Goal: Task Accomplishment & Management: Use online tool/utility

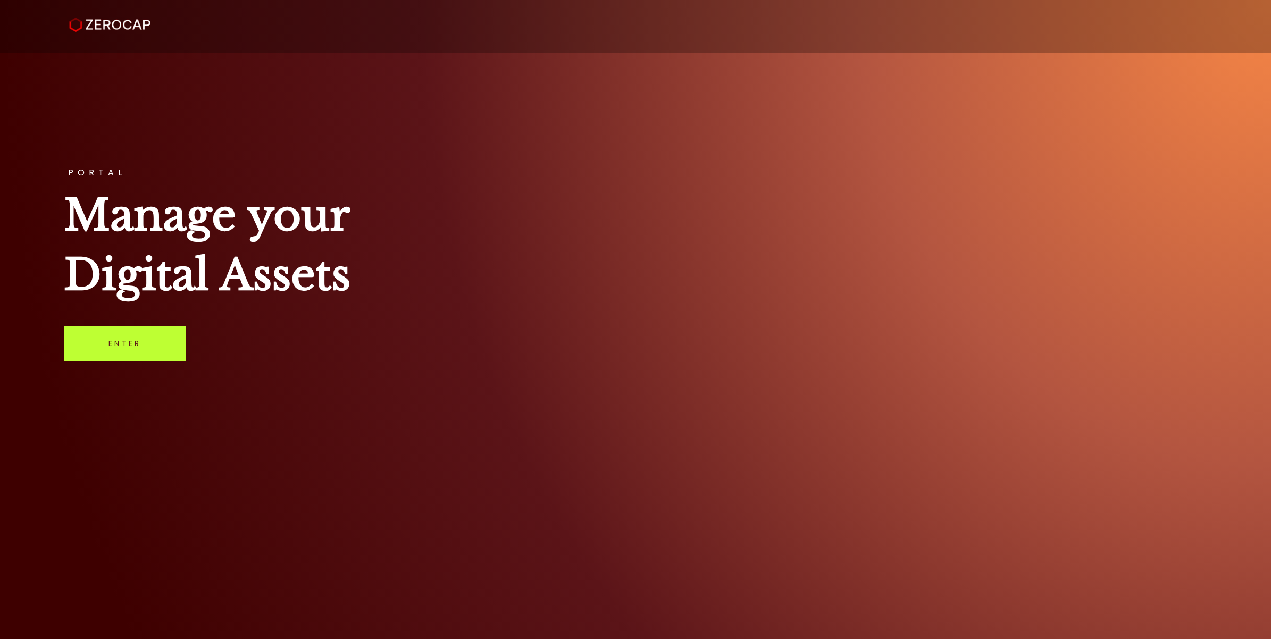
click at [130, 338] on link "Enter" at bounding box center [125, 343] width 122 height 35
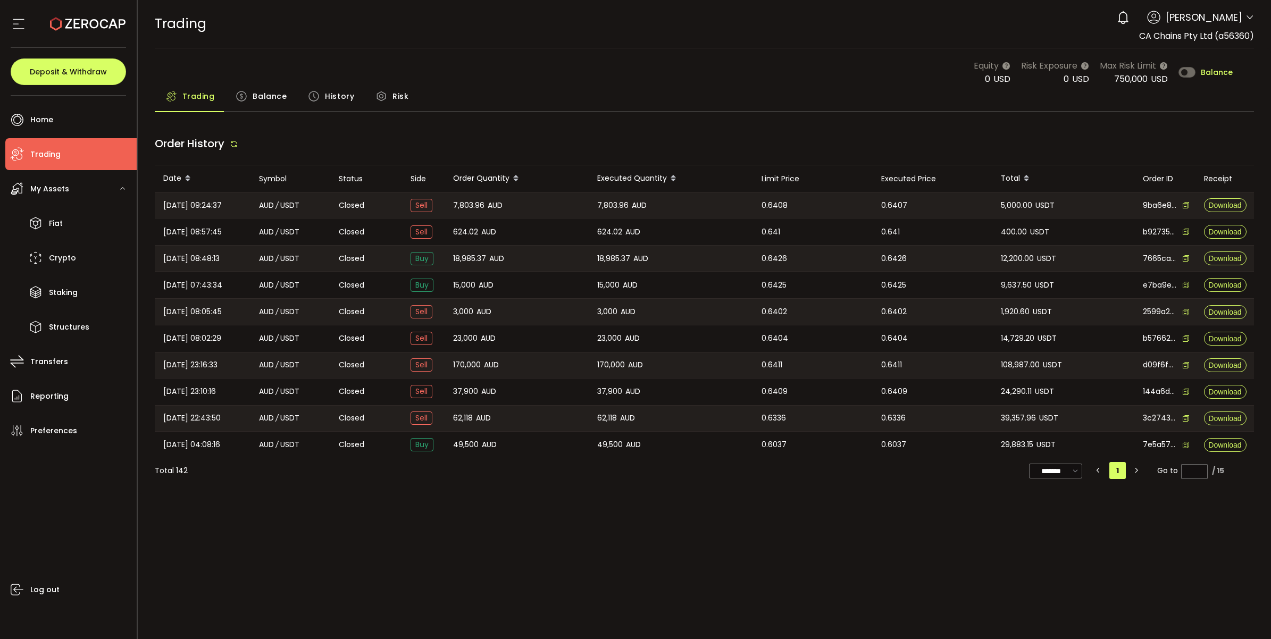
type input "***"
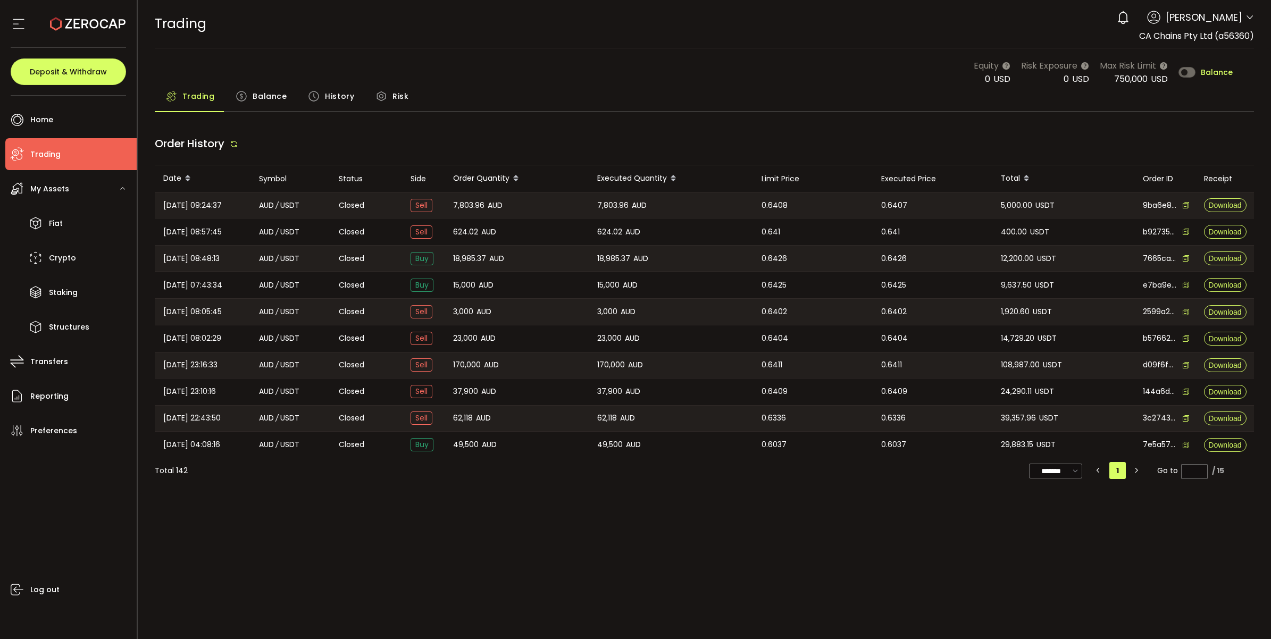
type input "***"
